Goal: Information Seeking & Learning: Learn about a topic

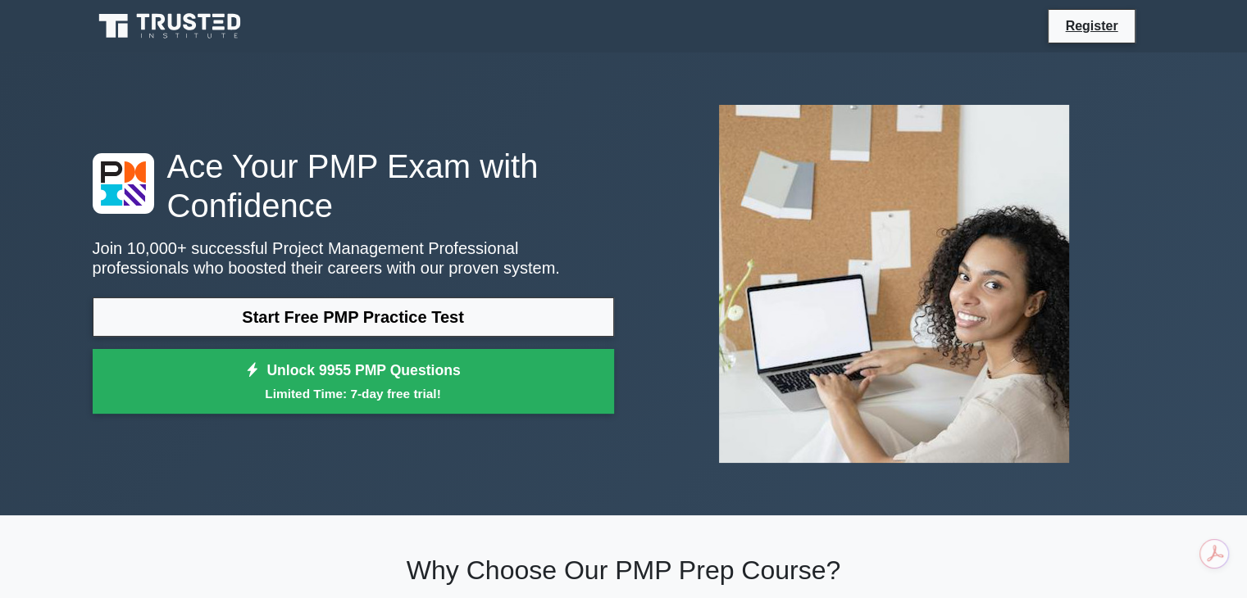
click at [102, 10] on link at bounding box center [171, 26] width 157 height 39
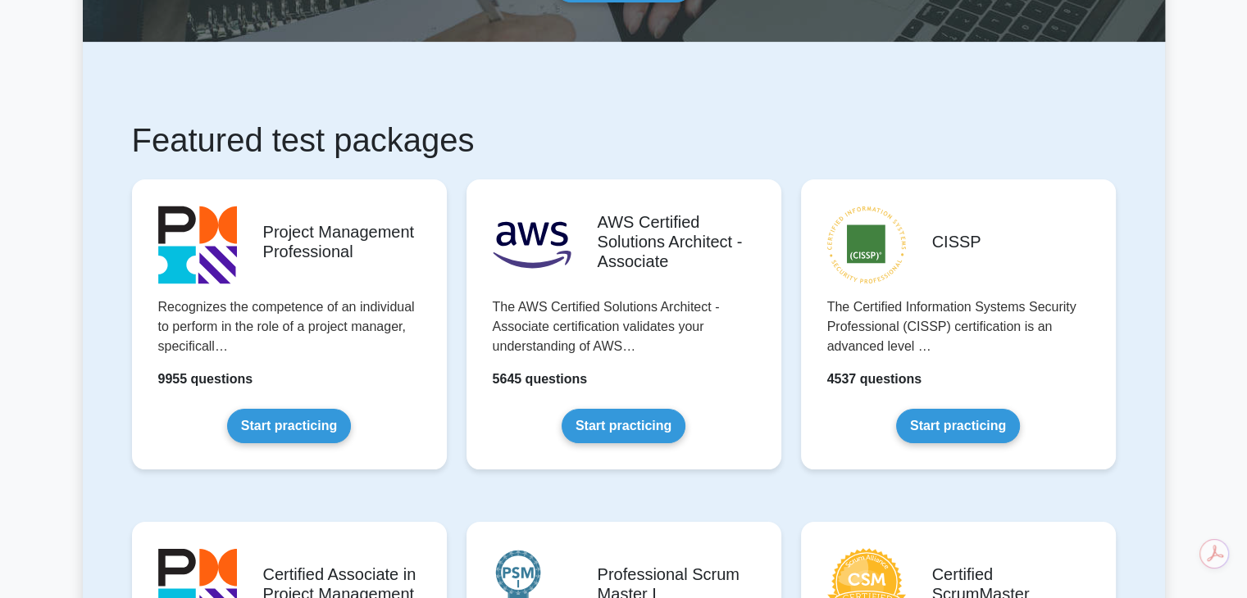
scroll to position [218, 0]
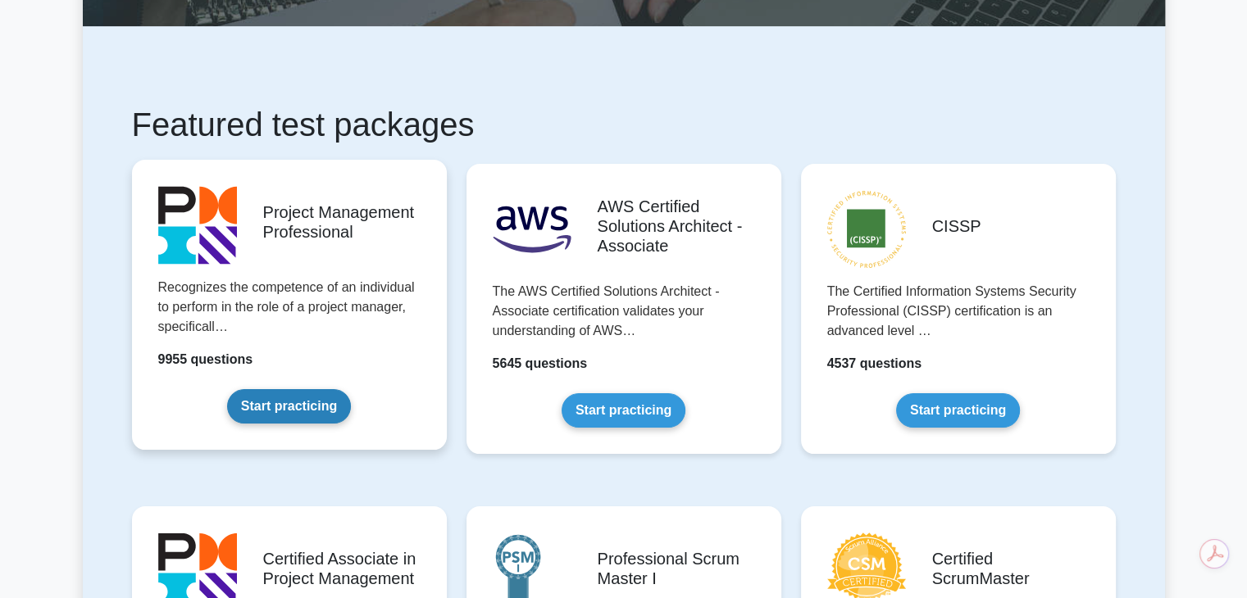
click at [289, 398] on link "Start practicing" at bounding box center [289, 406] width 124 height 34
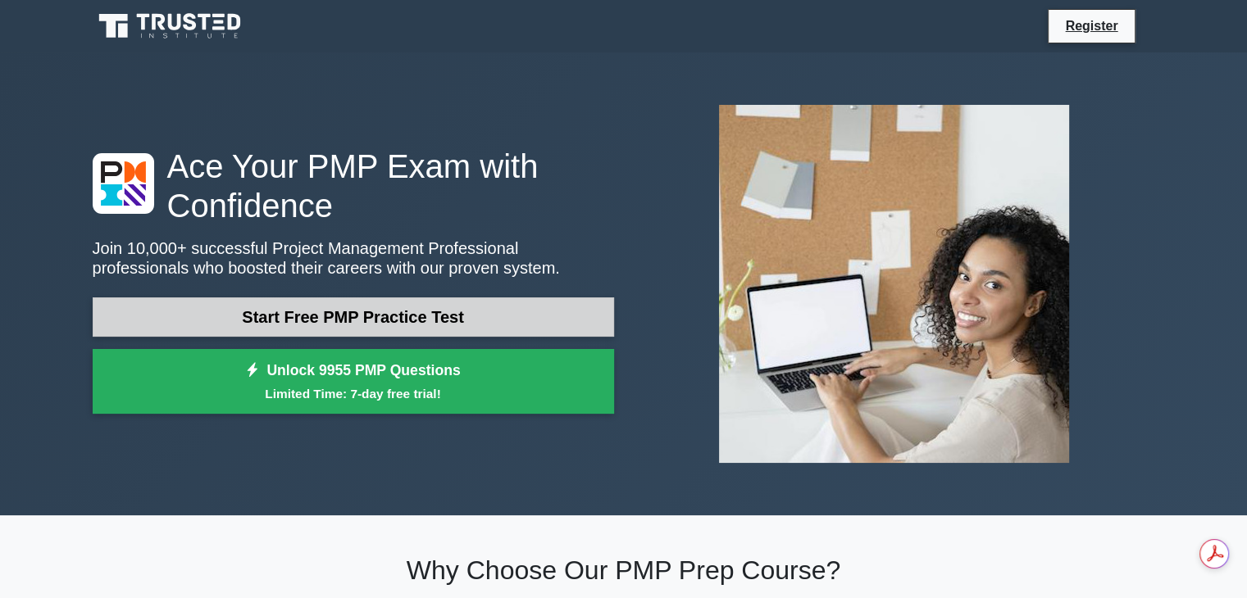
click at [484, 320] on link "Start Free PMP Practice Test" at bounding box center [353, 317] width 521 height 39
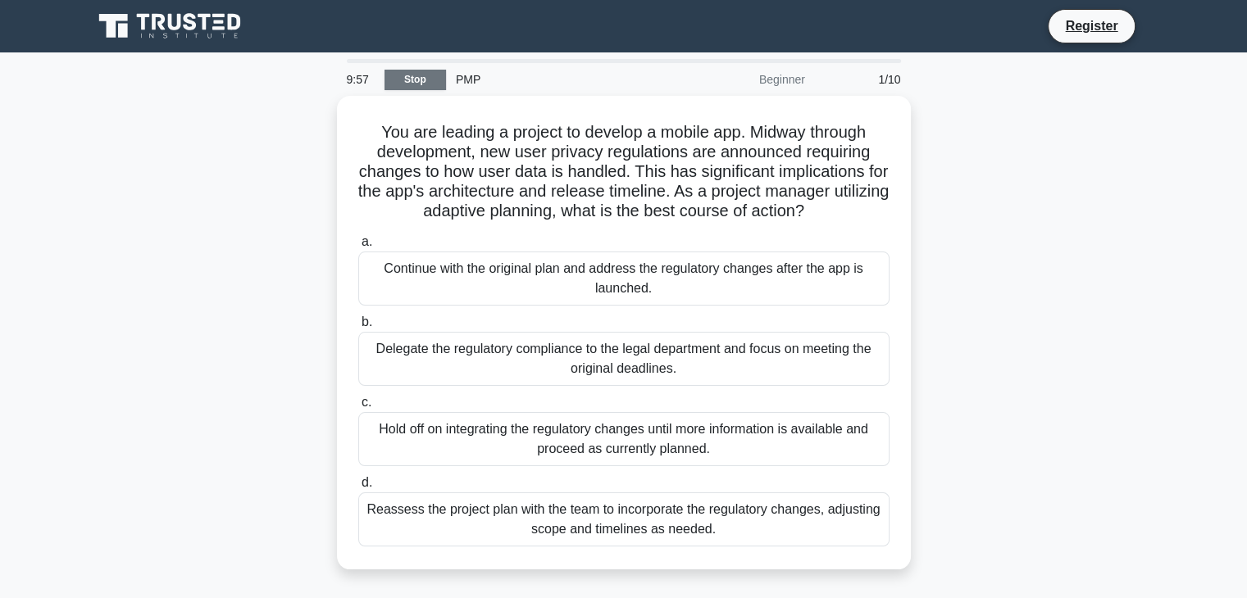
click at [419, 80] on link "Stop" at bounding box center [414, 80] width 61 height 20
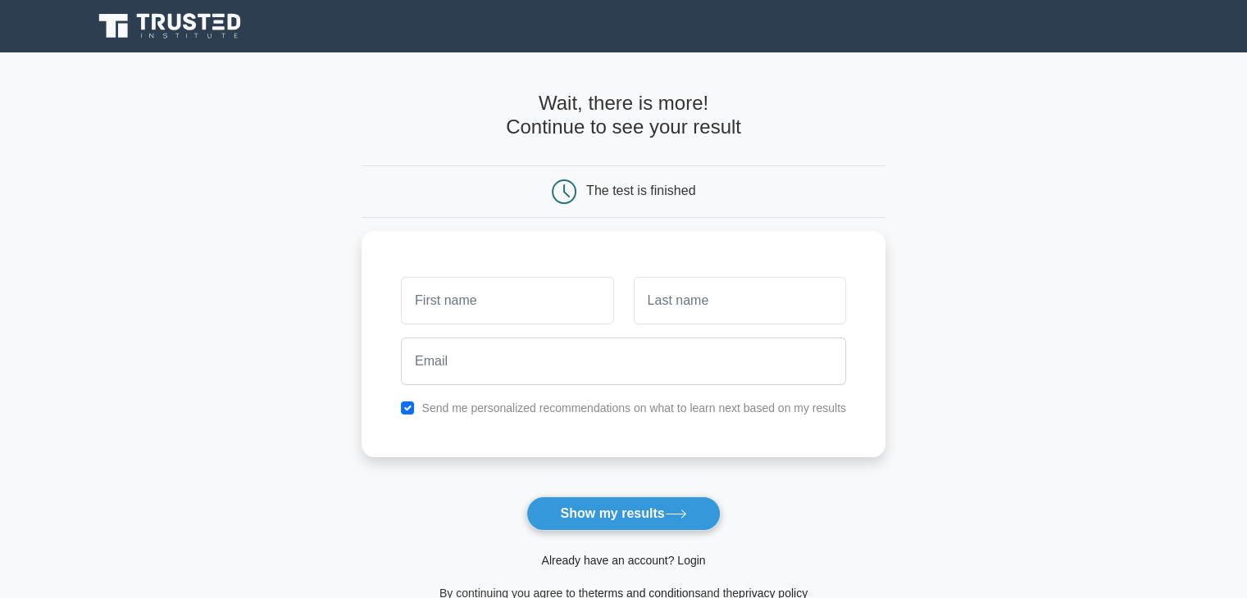
click at [634, 562] on link "Already have an account? Login" at bounding box center [623, 560] width 164 height 13
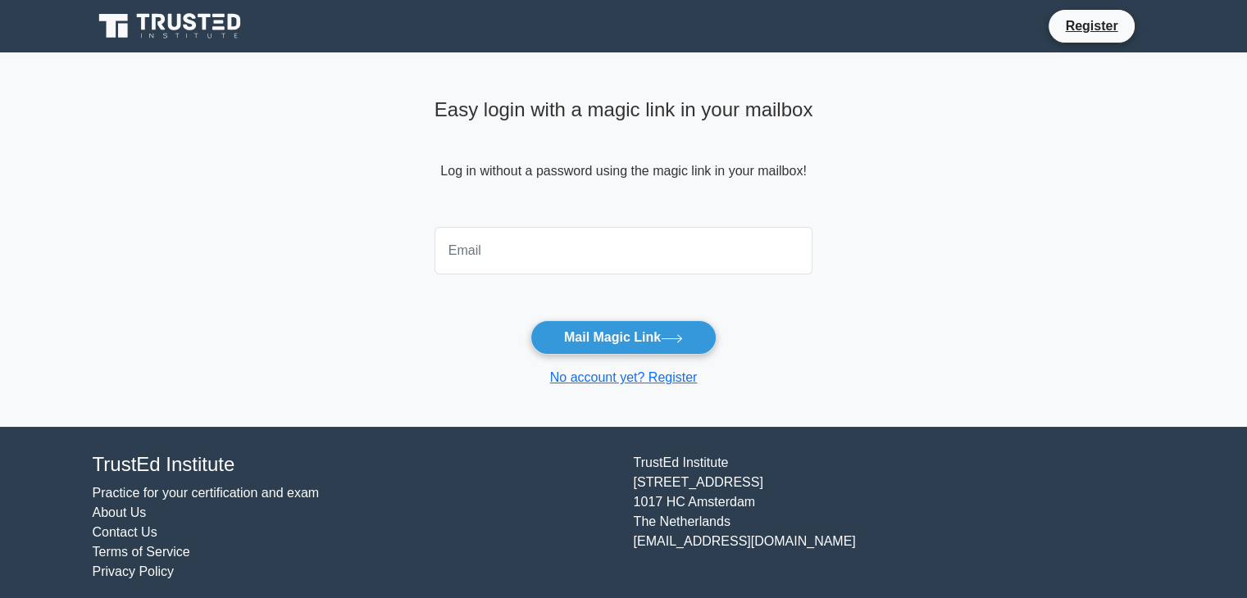
click at [534, 252] on input "email" at bounding box center [623, 251] width 379 height 48
type input "abbaszaid3@gmail.com"
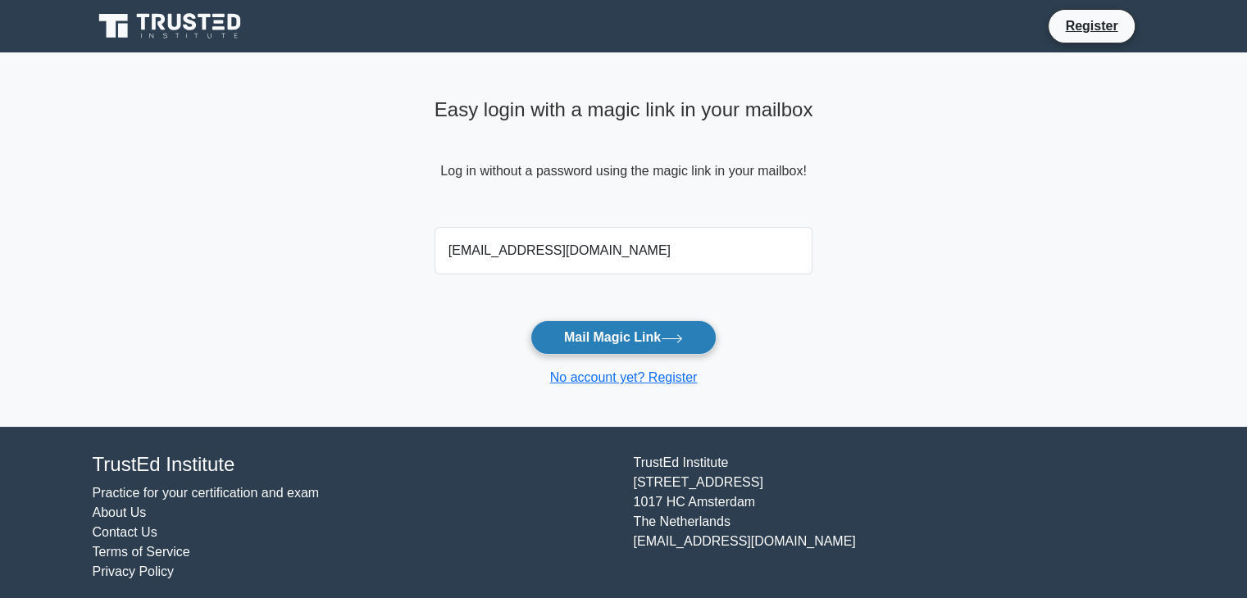
click at [595, 329] on button "Mail Magic Link" at bounding box center [623, 337] width 186 height 34
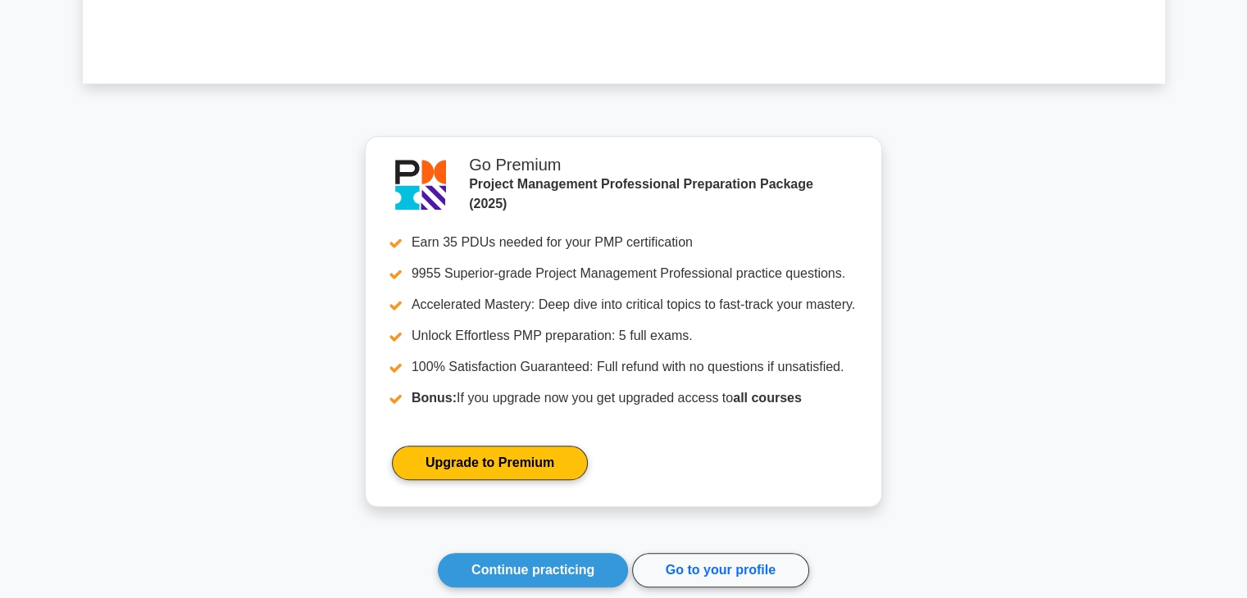
scroll to position [1414, 0]
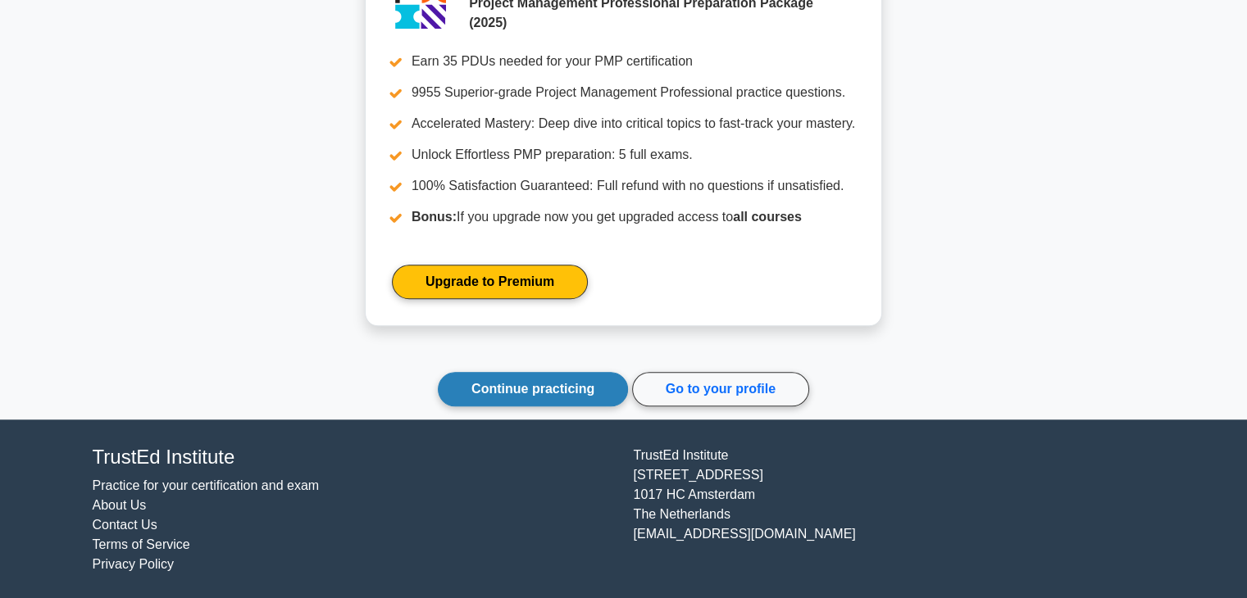
click at [510, 398] on link "Continue practicing" at bounding box center [533, 389] width 190 height 34
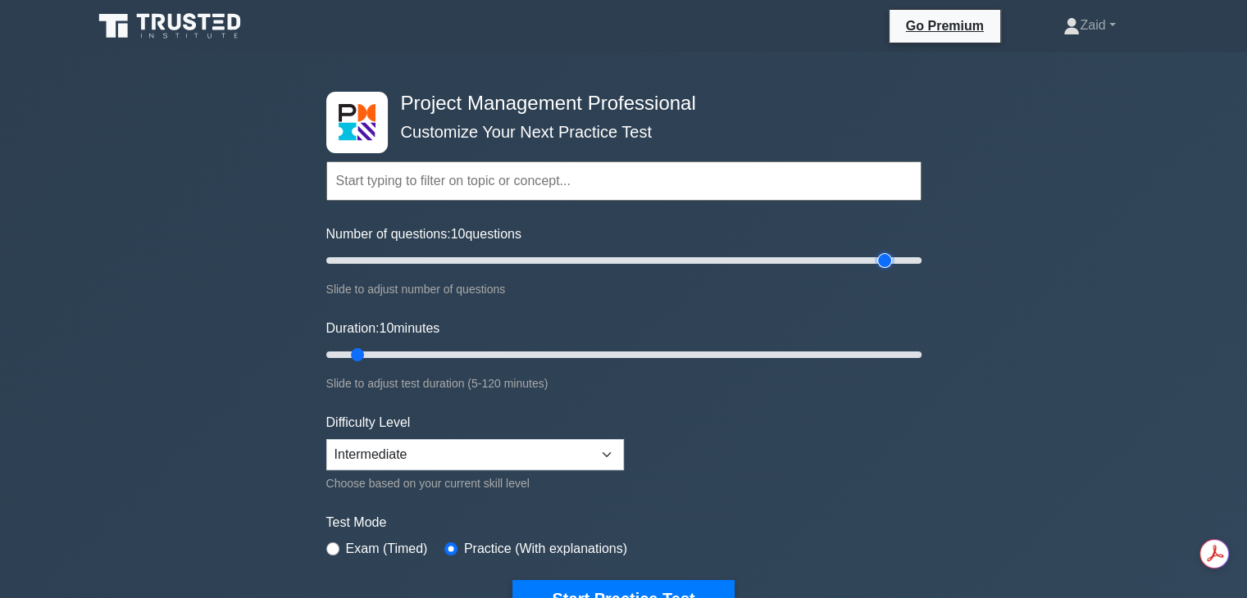
click at [877, 257] on input "Number of questions: 10 questions" at bounding box center [623, 261] width 595 height 20
type input "180"
click at [852, 260] on input "Number of questions: 180 questions" at bounding box center [623, 261] width 595 height 20
type input "120"
click at [918, 354] on input "Duration: 10 minutes" at bounding box center [623, 355] width 595 height 20
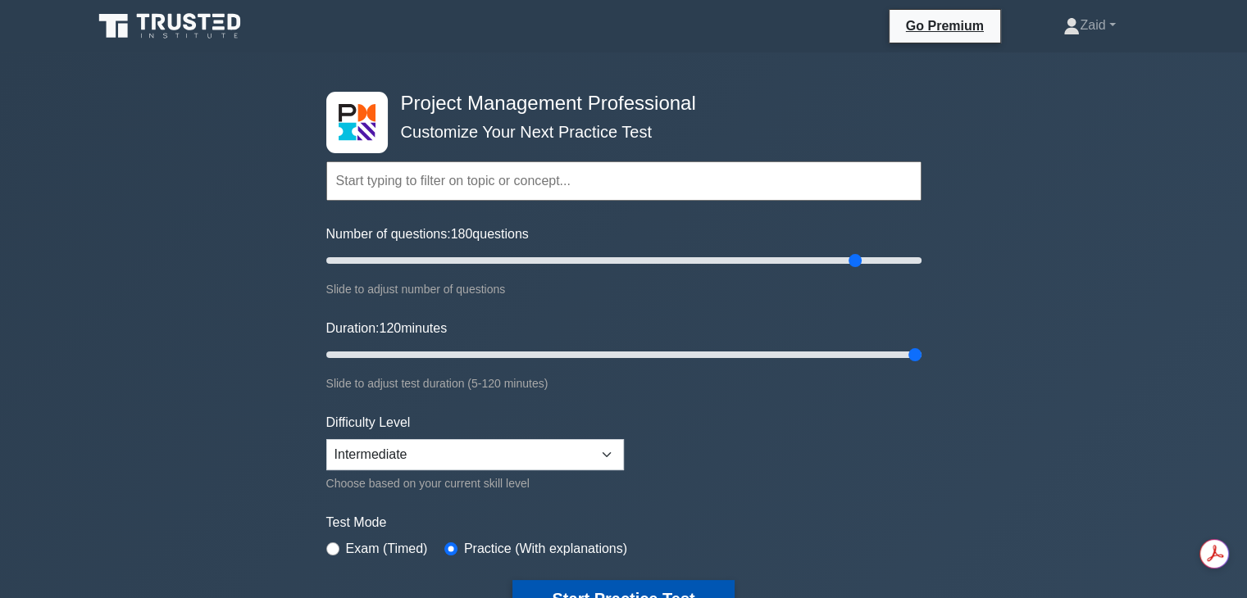
click at [645, 588] on button "Start Practice Test" at bounding box center [622, 599] width 221 height 38
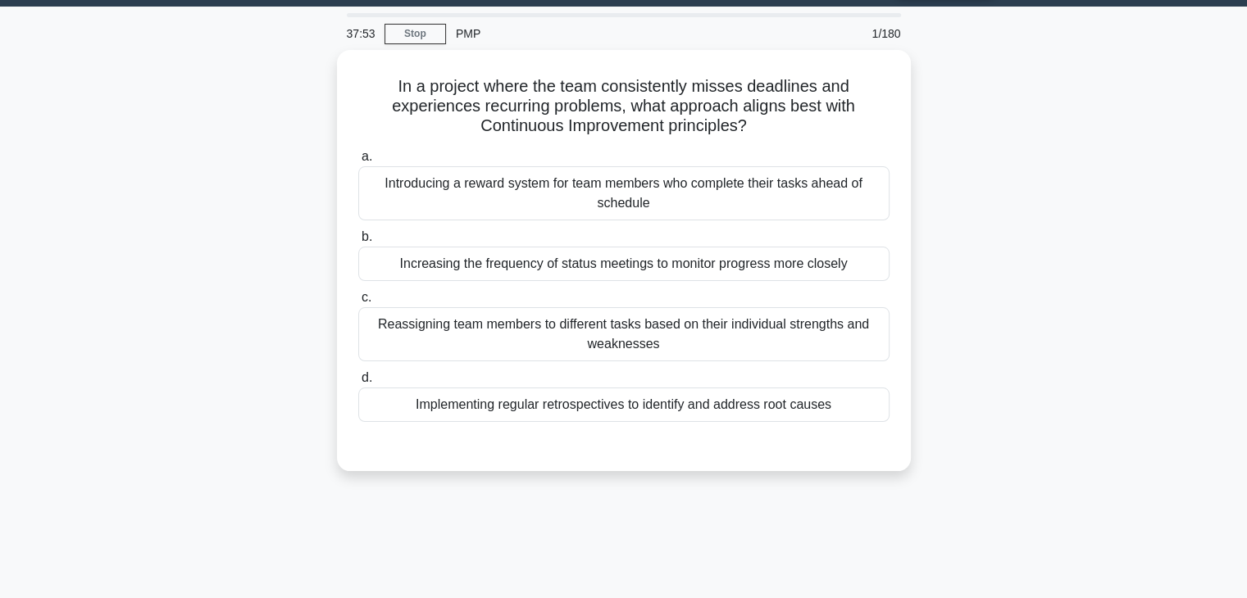
scroll to position [39, 0]
